Goal: Transaction & Acquisition: Book appointment/travel/reservation

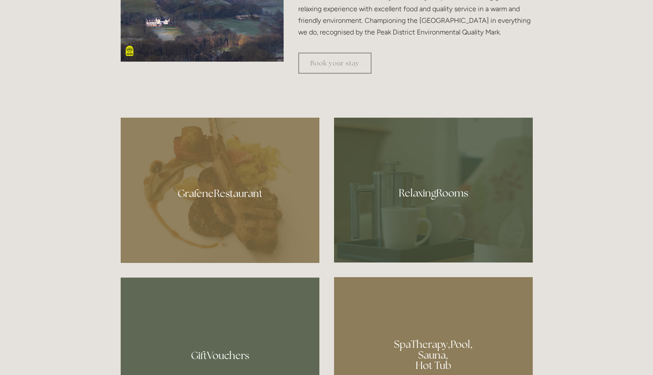
scroll to position [474, 0]
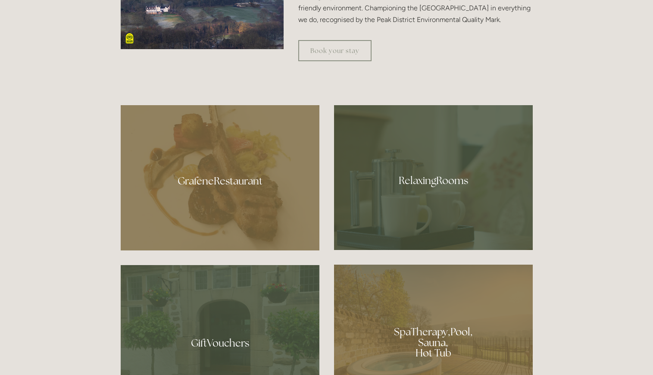
click at [224, 168] on div at bounding box center [220, 177] width 199 height 145
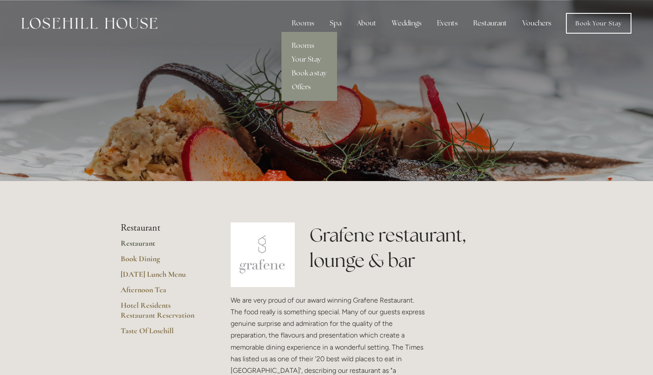
click at [305, 45] on link "Rooms" at bounding box center [310, 46] width 56 height 14
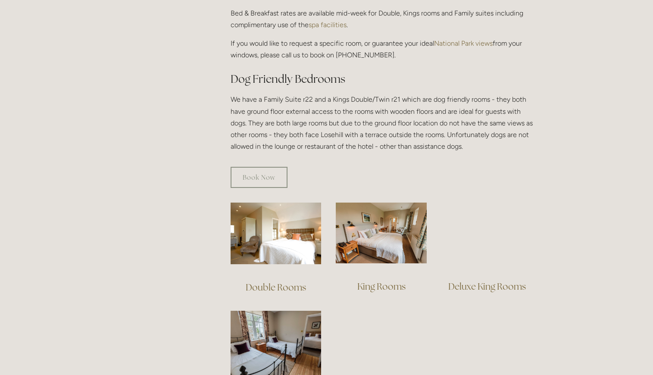
scroll to position [474, 0]
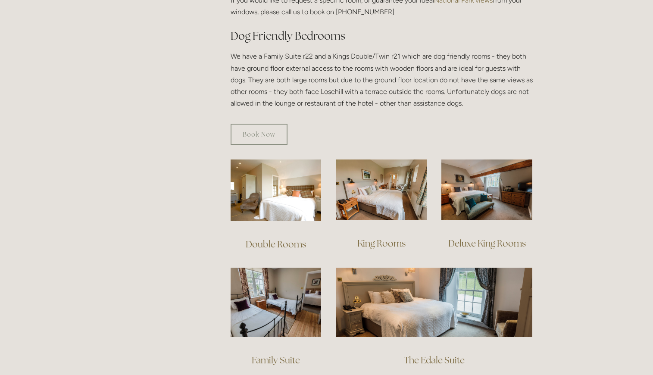
click at [294, 291] on img at bounding box center [276, 302] width 91 height 69
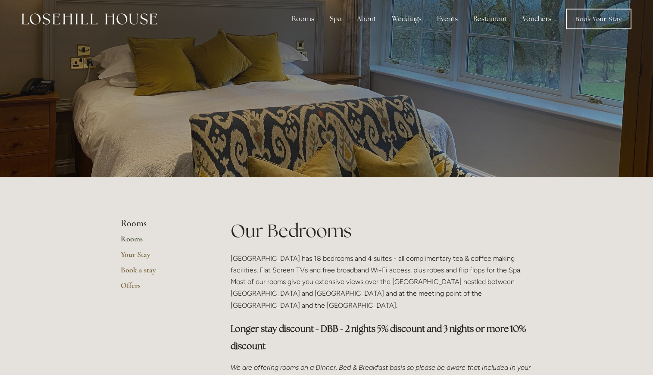
scroll to position [0, 0]
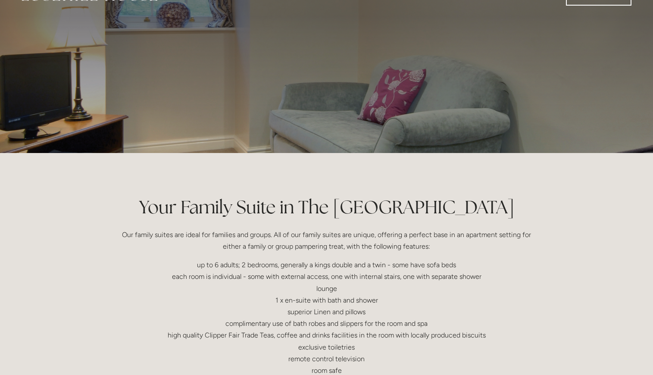
scroll to position [43, 0]
